Goal: Find specific page/section: Find specific page/section

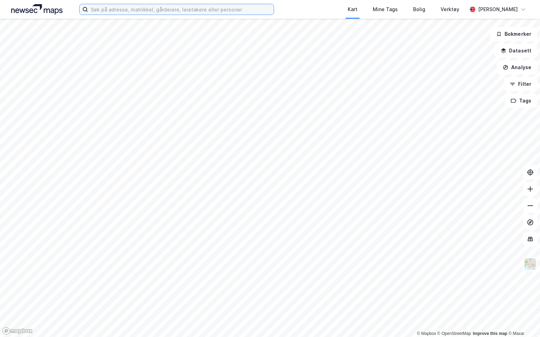
click at [185, 8] on input at bounding box center [181, 9] width 186 height 10
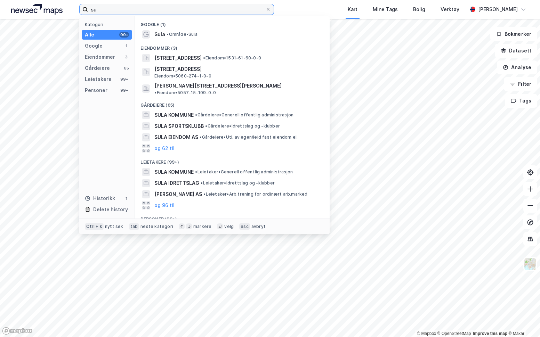
type input "s"
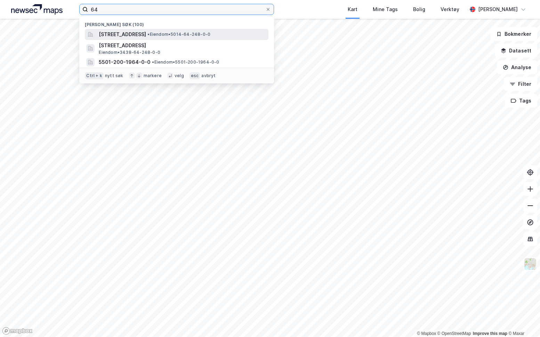
type input "64"
click at [146, 35] on span "[STREET_ADDRESS]" at bounding box center [122, 34] width 47 height 8
